Goal: Register for event/course

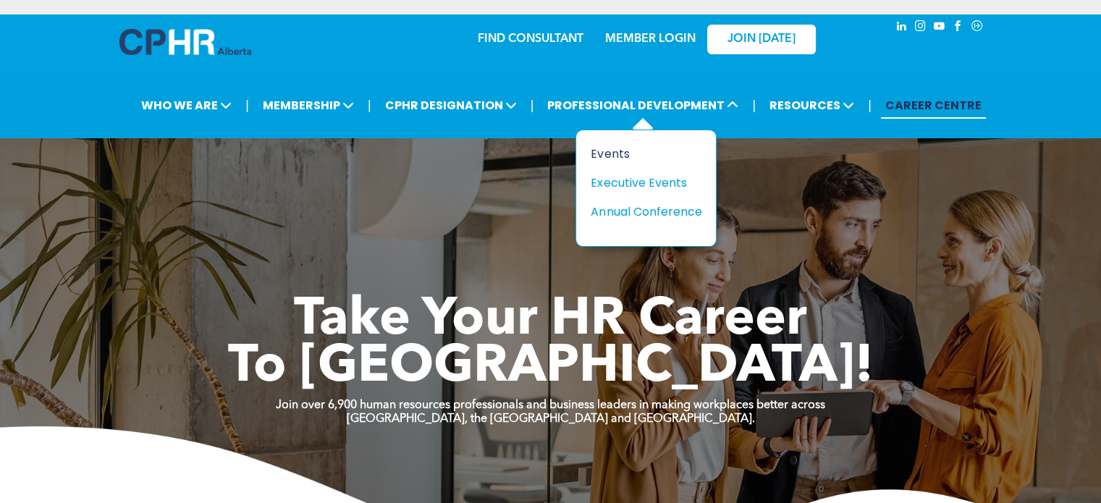
click at [611, 146] on div "Events" at bounding box center [641, 154] width 100 height 18
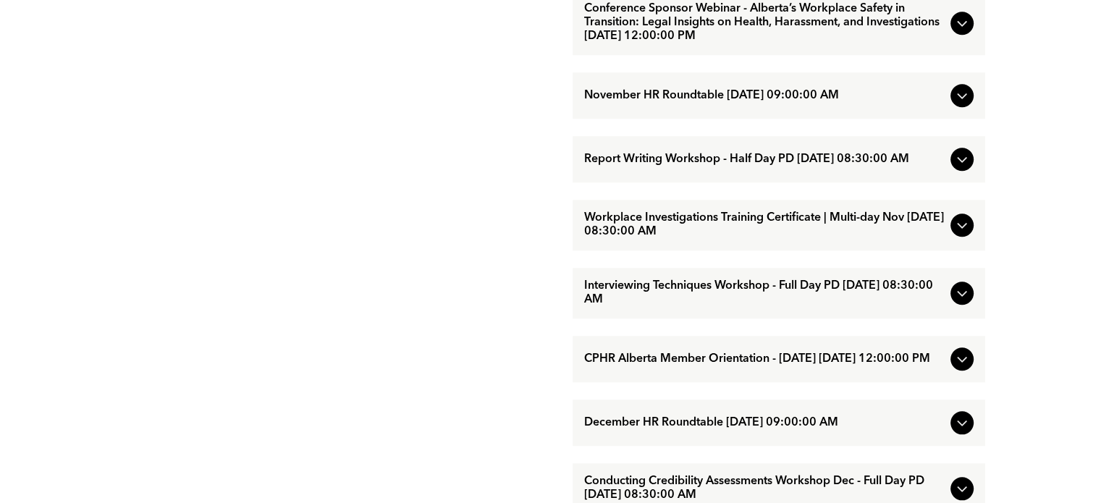
scroll to position [1329, 0]
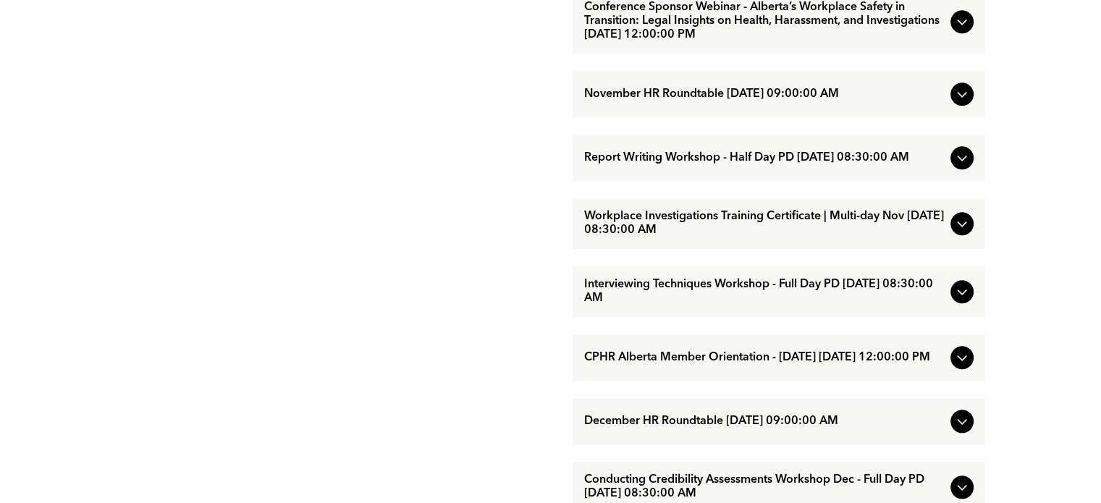
click at [970, 169] on div at bounding box center [962, 157] width 23 height 23
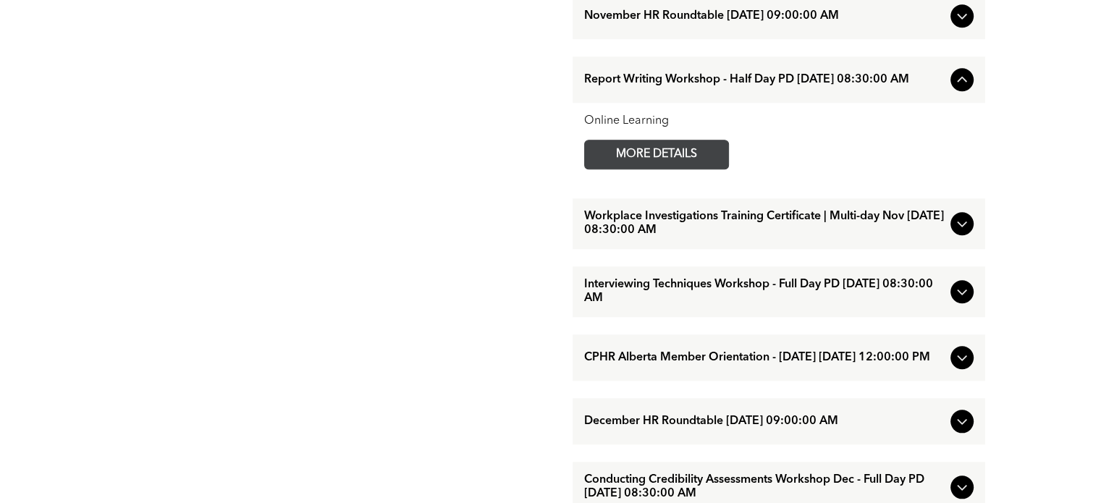
click at [649, 169] on span "MORE DETAILS" at bounding box center [657, 154] width 114 height 28
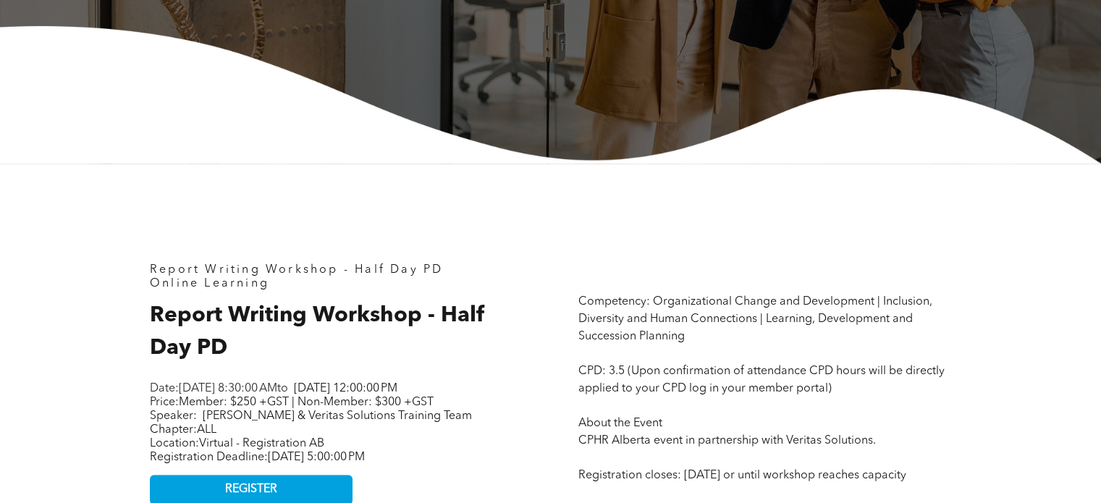
scroll to position [436, 0]
